Goal: Task Accomplishment & Management: Complete application form

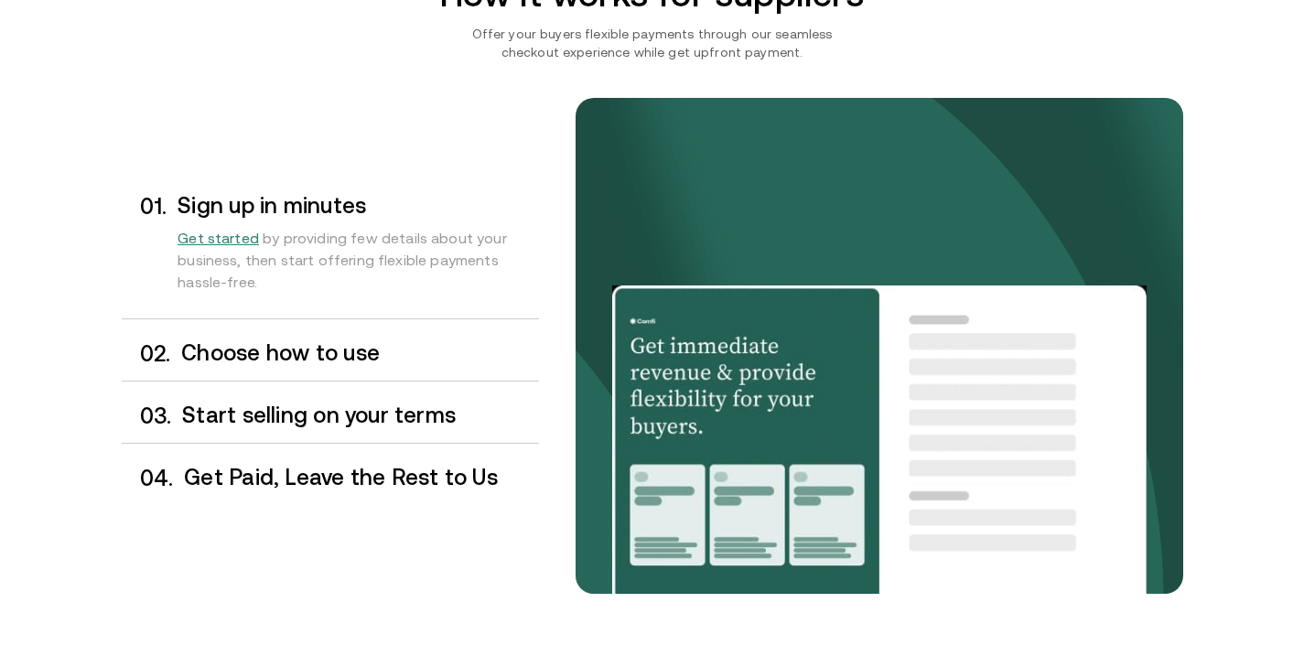
scroll to position [1495, 0]
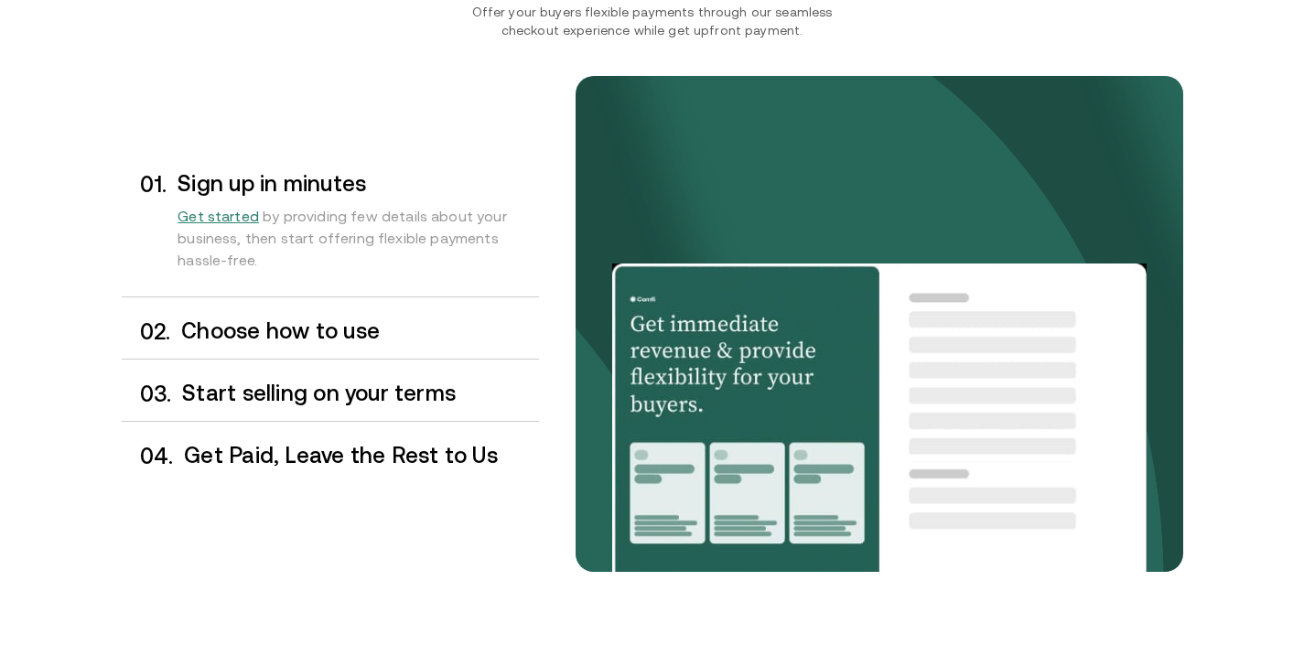
click at [294, 328] on h3 "Choose how to use" at bounding box center [359, 331] width 357 height 24
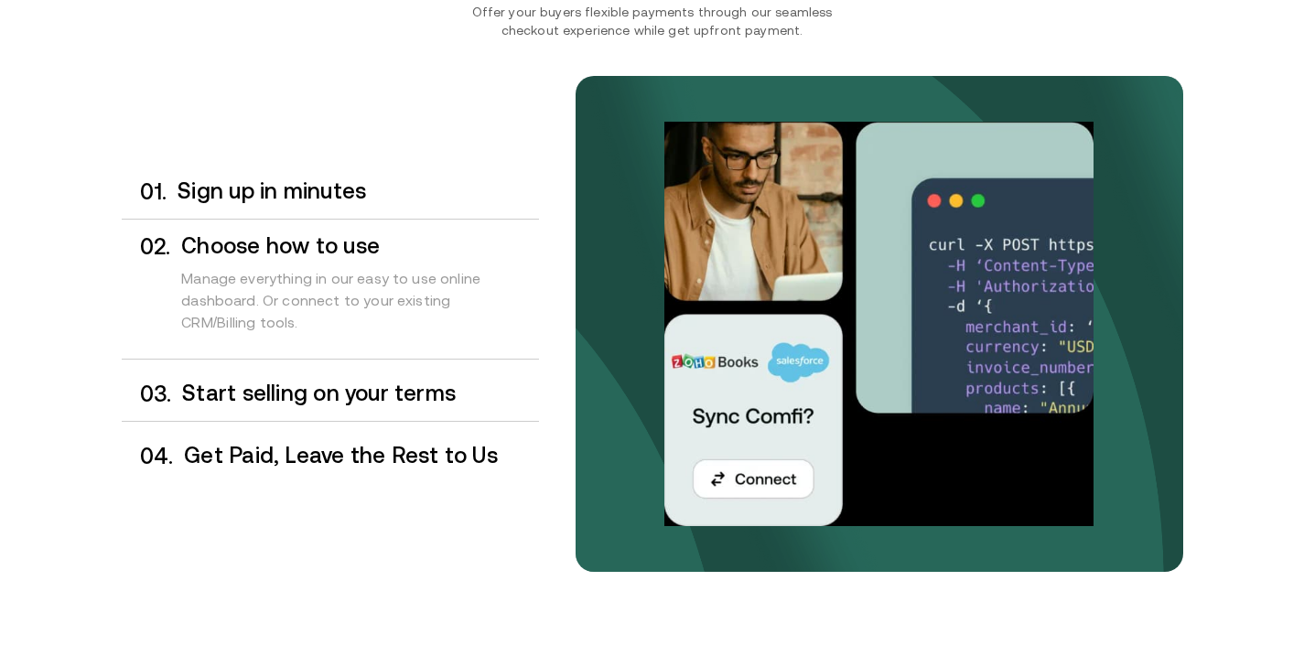
click at [333, 406] on div "0 3 . Start selling on your terms" at bounding box center [330, 394] width 417 height 54
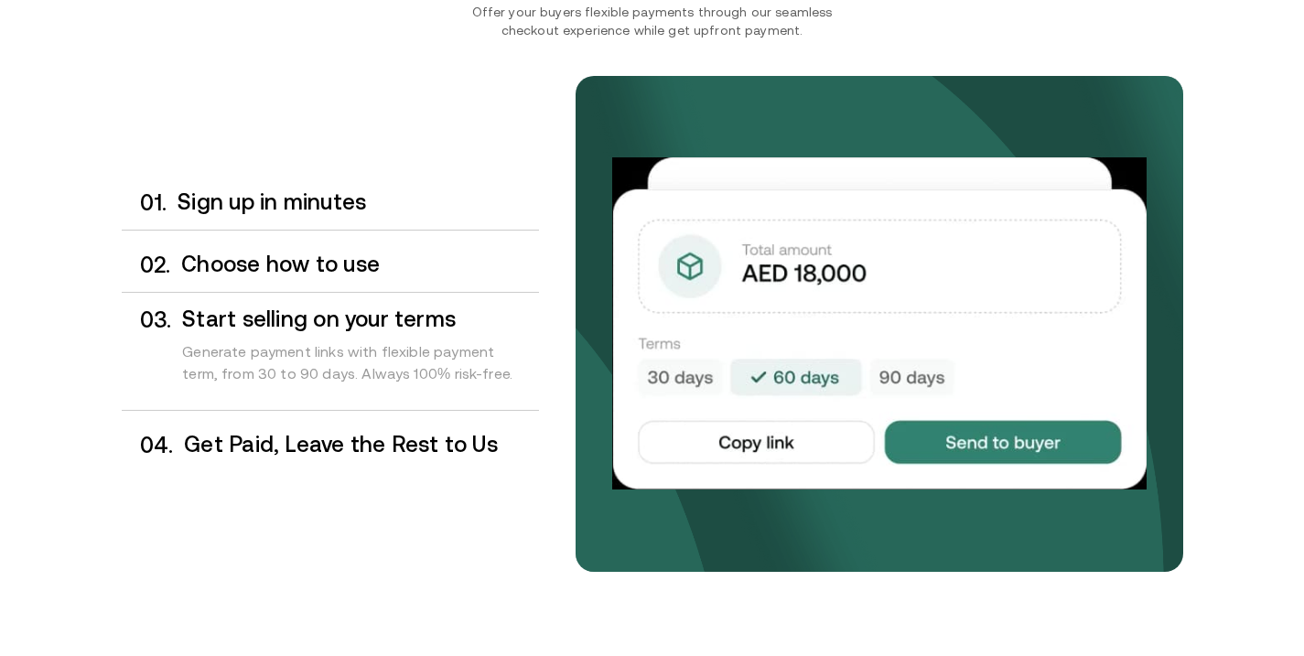
click at [255, 271] on h3 "Choose how to use" at bounding box center [359, 265] width 357 height 24
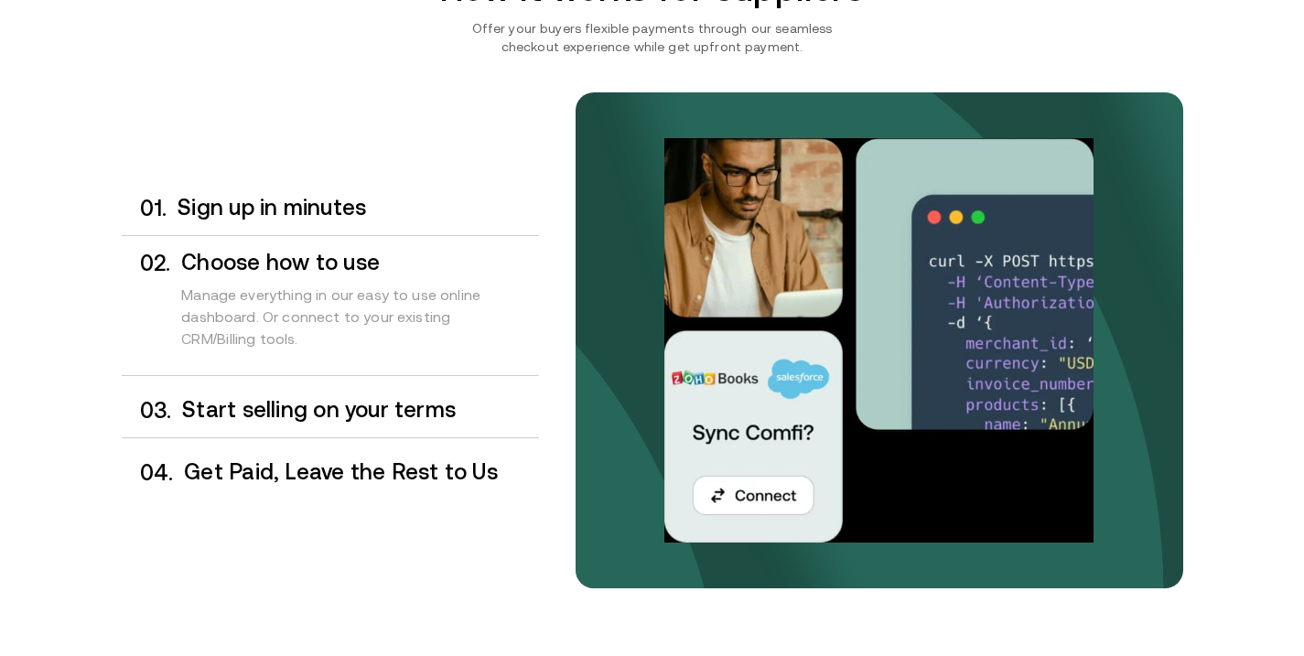
scroll to position [1492, 0]
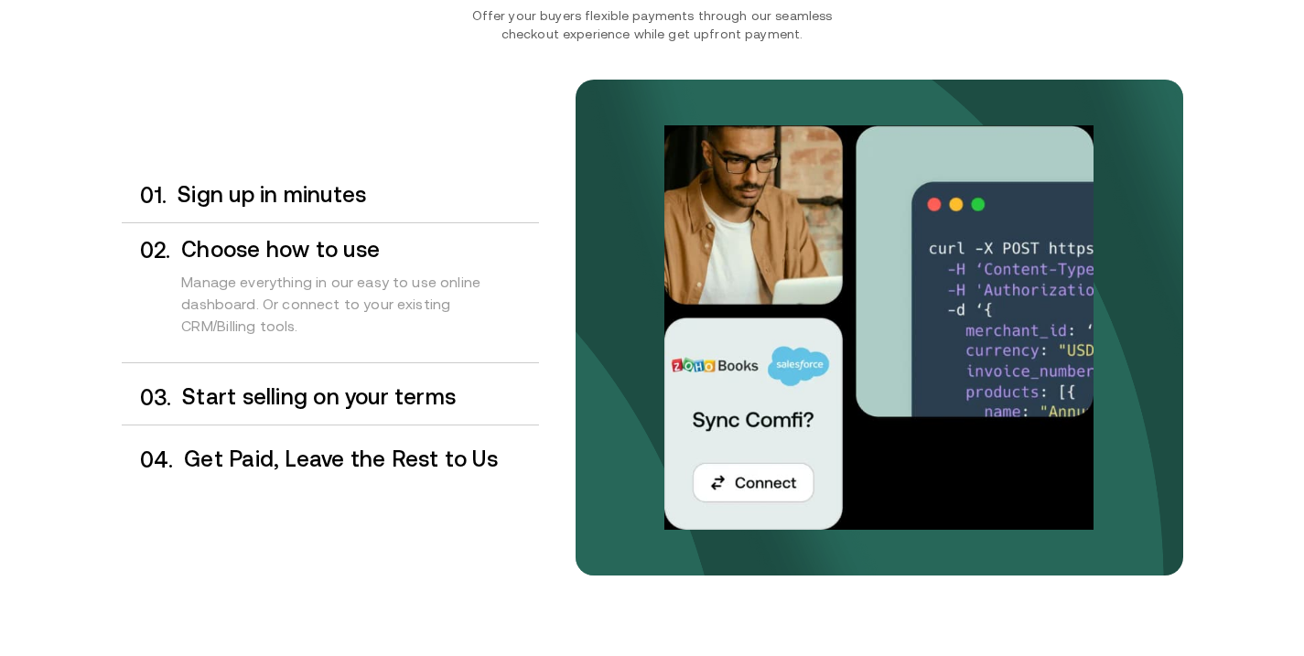
click at [342, 448] on h3 "Get Paid, Leave the Rest to Us" at bounding box center [361, 460] width 354 height 24
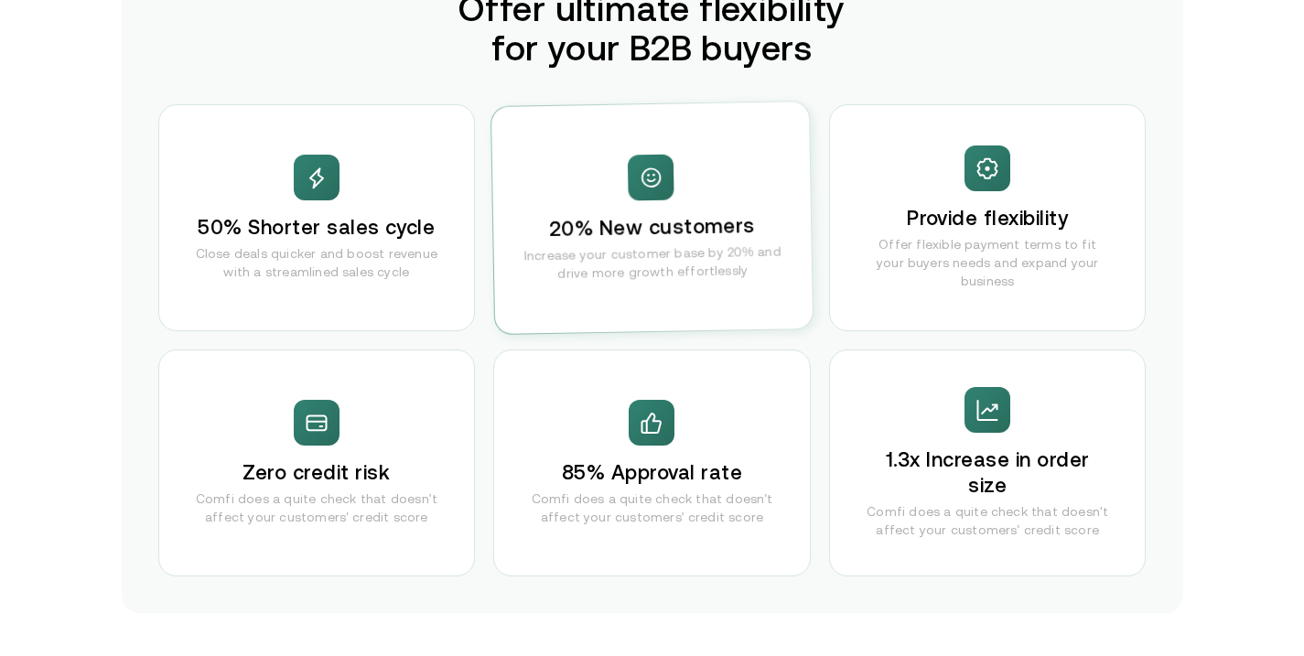
scroll to position [3626, 0]
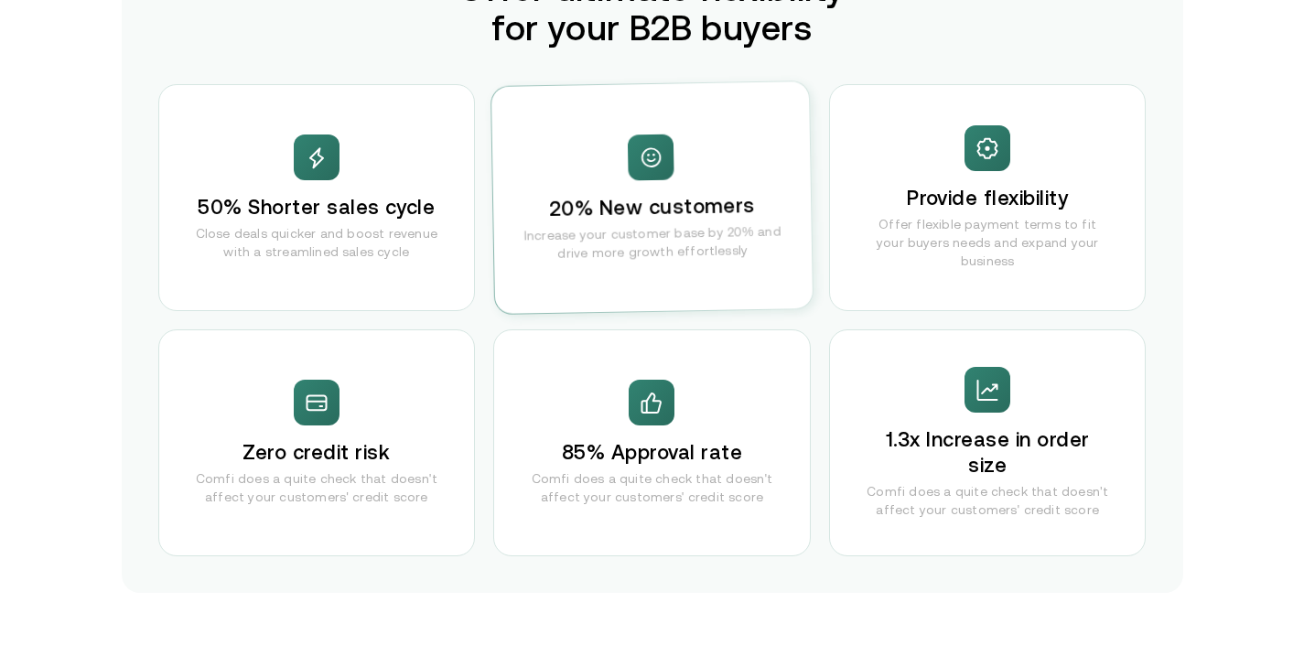
click at [640, 425] on div "85% Approval rate Comfi does a quite check that doesn't affect your customers' …" at bounding box center [652, 442] width 318 height 227
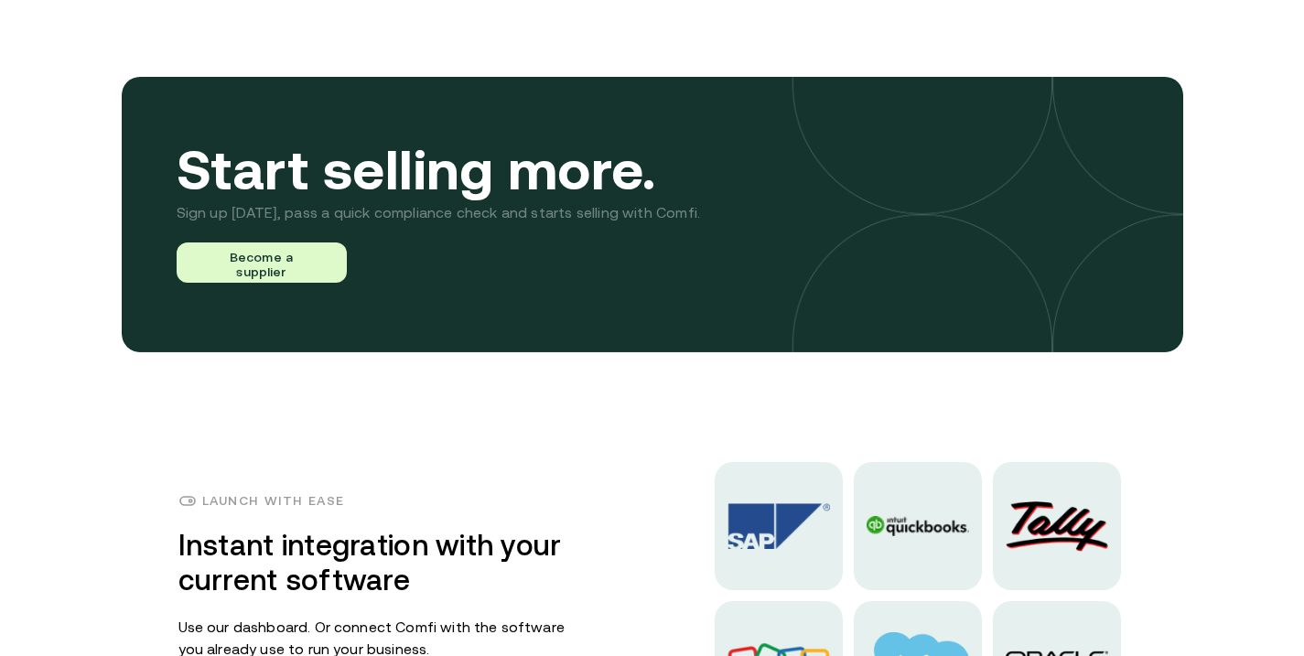
scroll to position [4253, 0]
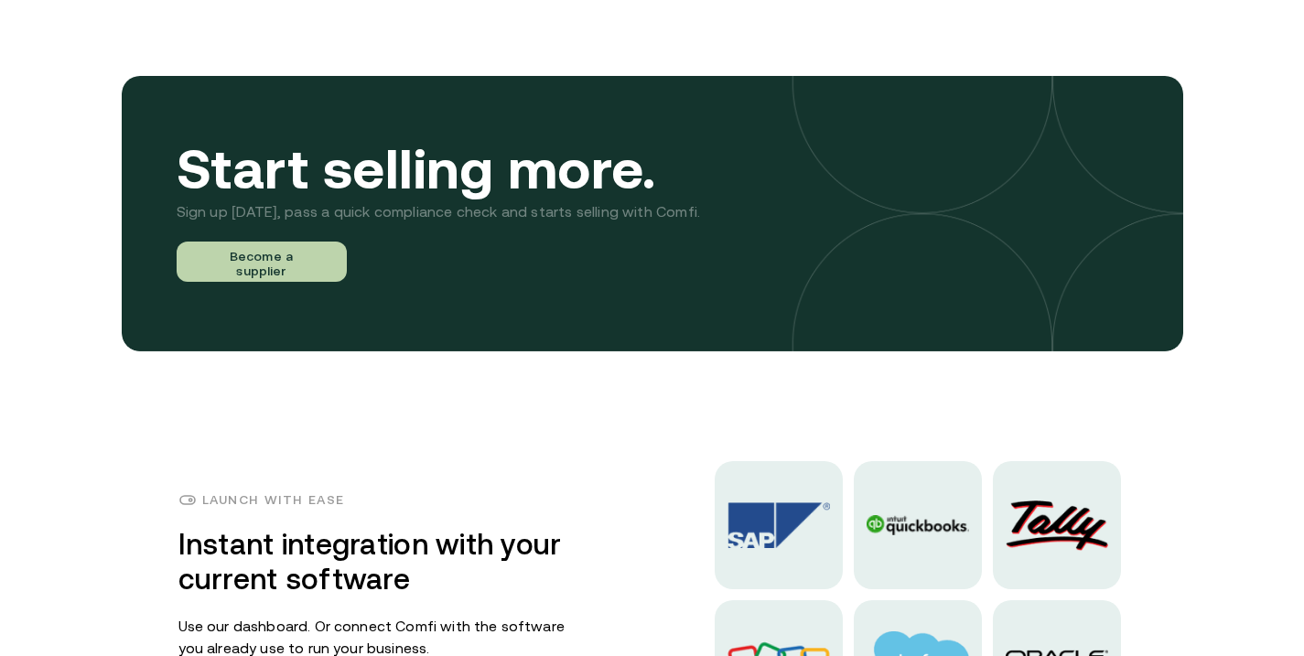
click at [247, 259] on button "Become a supplier" at bounding box center [262, 262] width 170 height 40
